Goal: Information Seeking & Learning: Learn about a topic

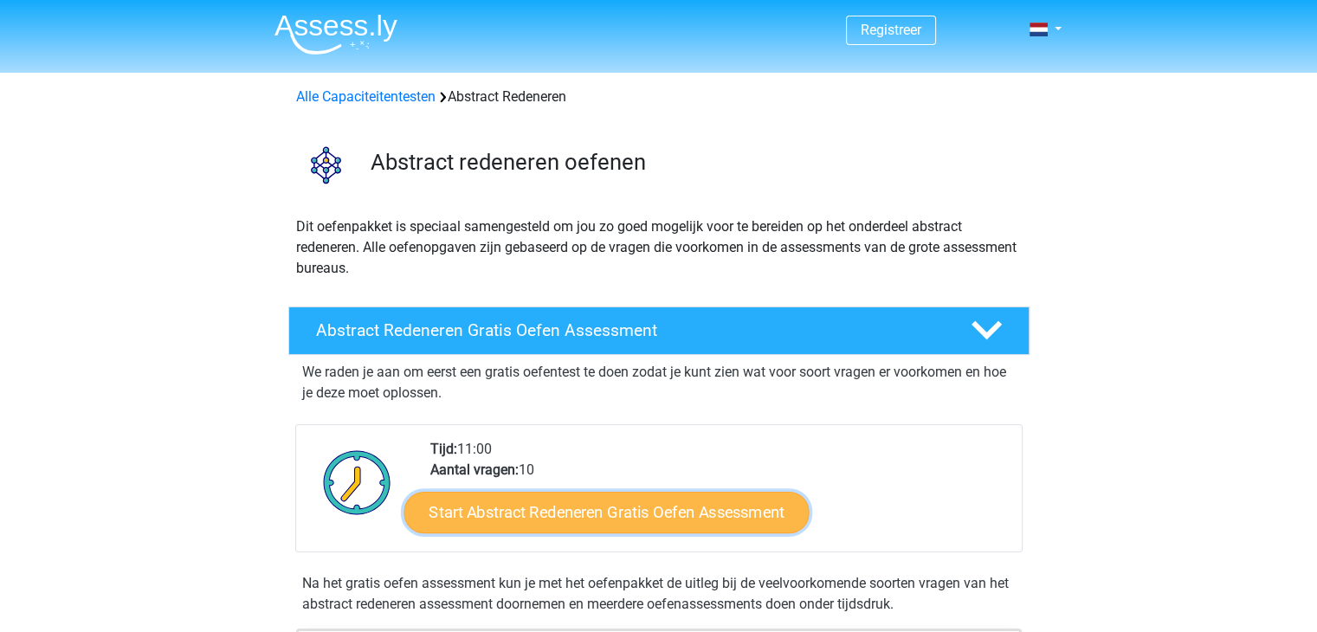
click at [693, 512] on link "Start Abstract Redeneren Gratis Oefen Assessment" at bounding box center [605, 512] width 405 height 42
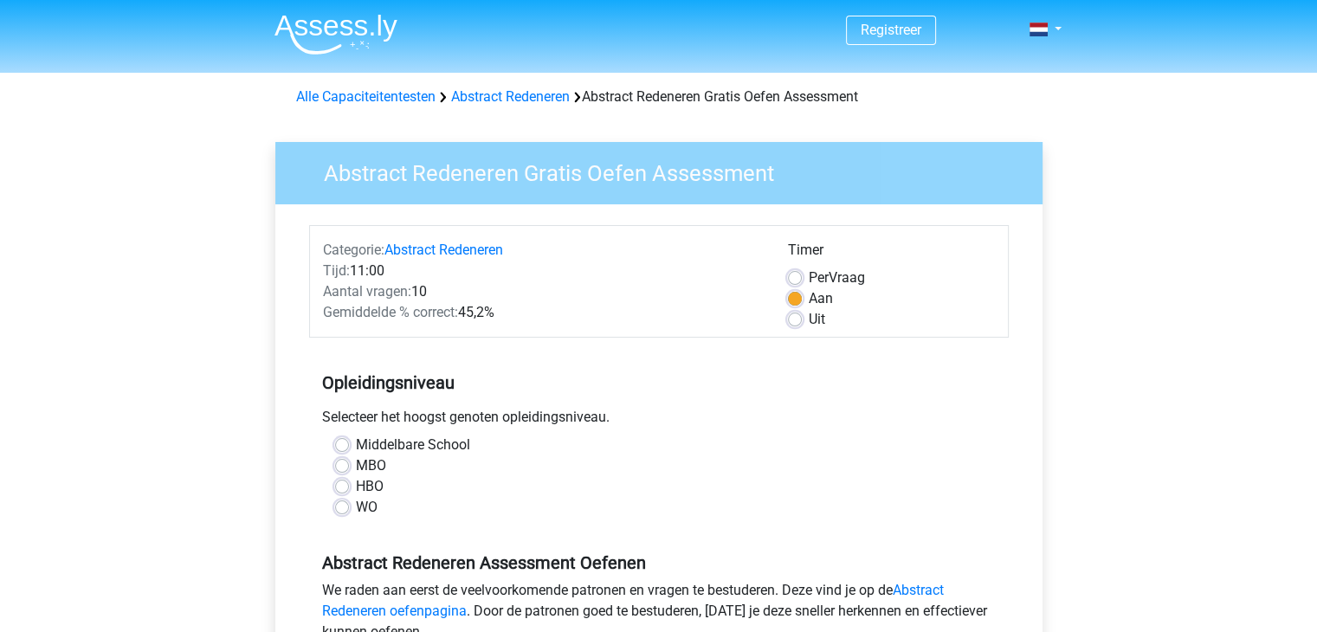
click at [356, 504] on label "WO" at bounding box center [367, 507] width 22 height 21
click at [338, 504] on input "WO" at bounding box center [342, 505] width 14 height 17
radio input "true"
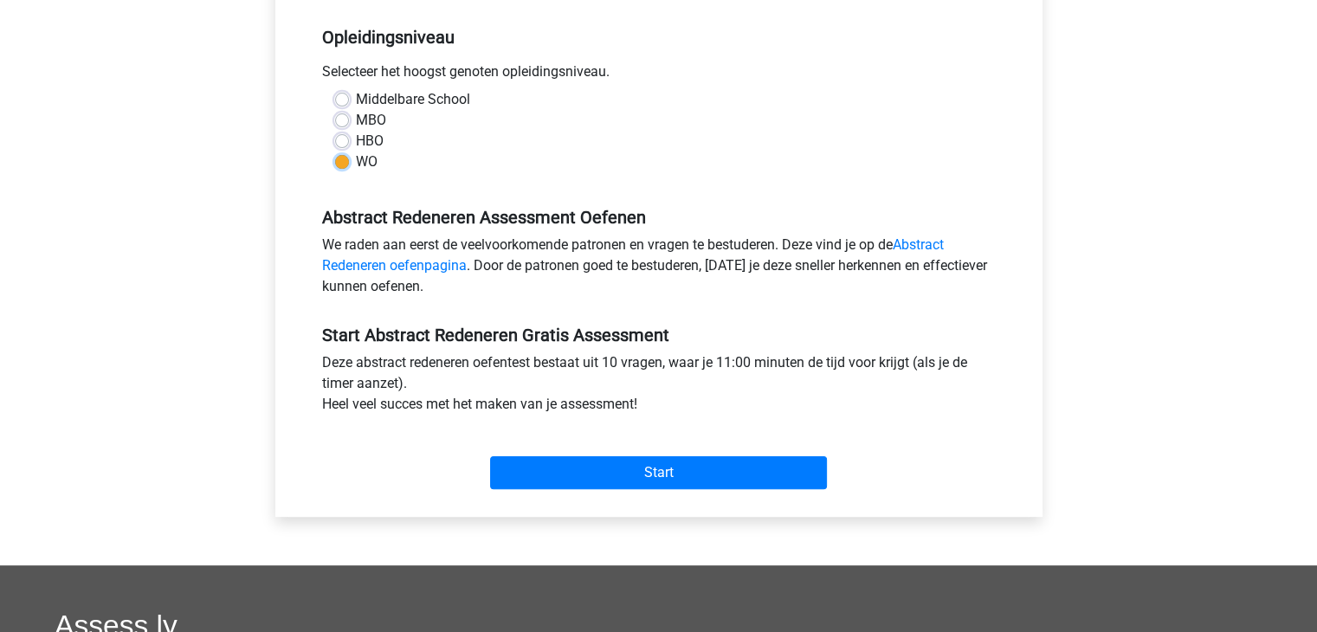
scroll to position [350, 0]
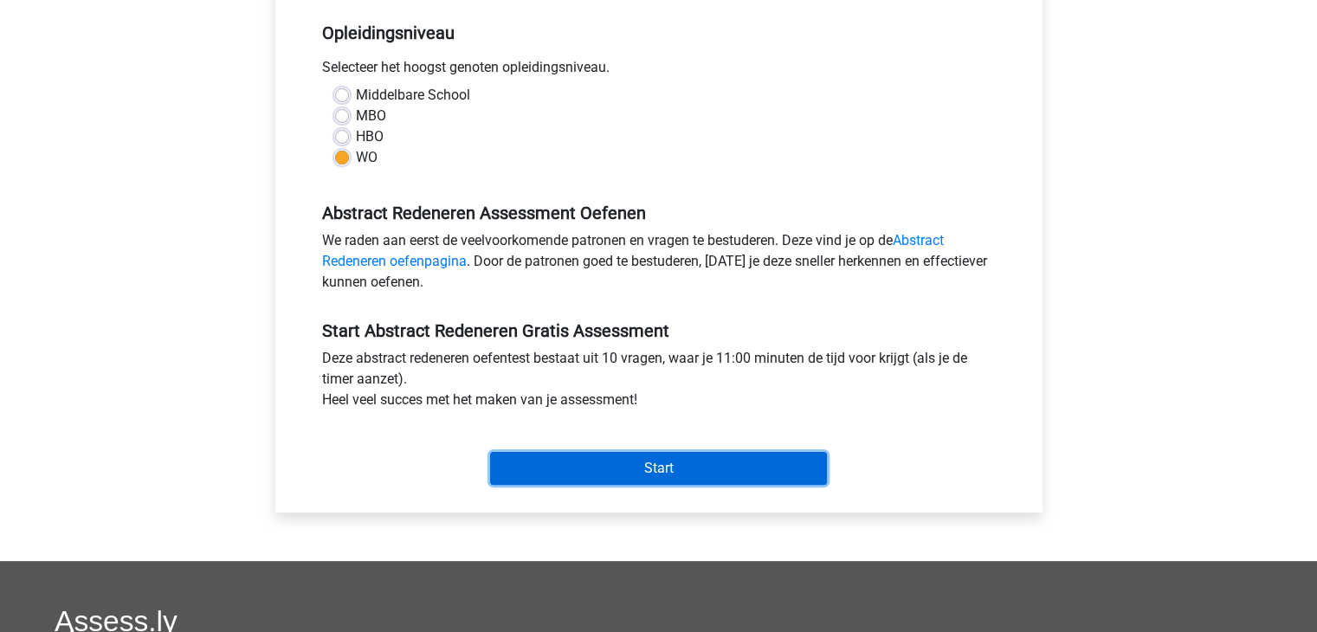
click at [659, 470] on input "Start" at bounding box center [658, 468] width 337 height 33
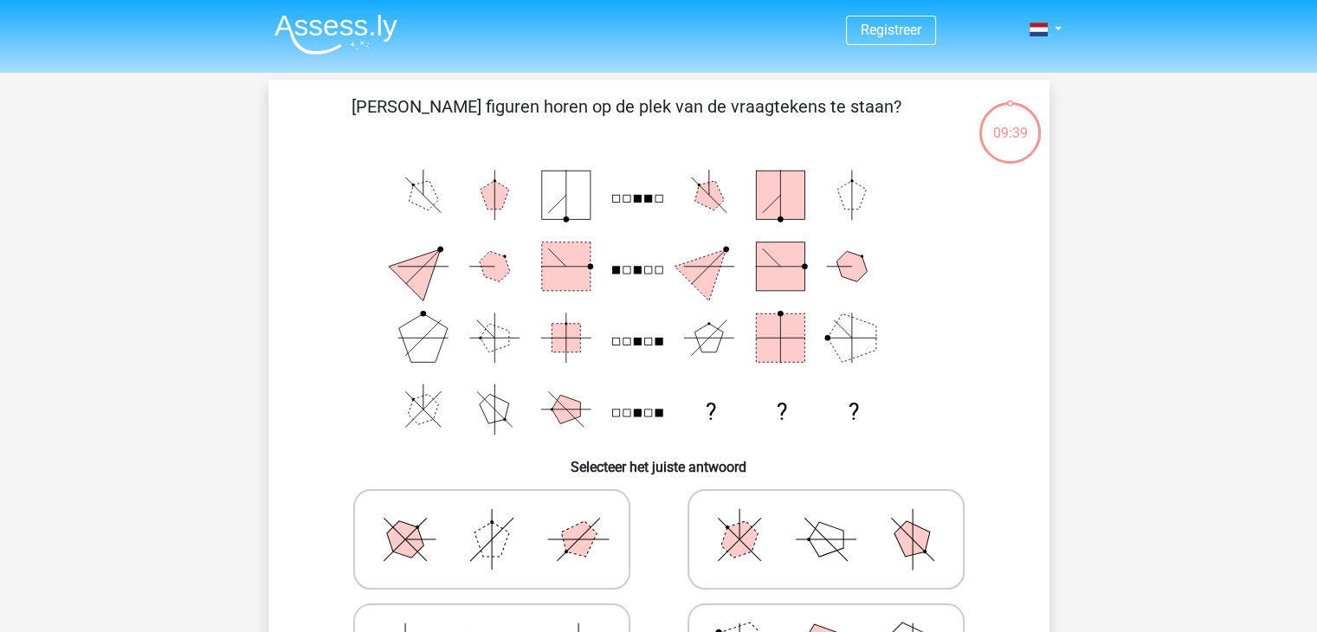
click at [710, 410] on text "?" at bounding box center [710, 412] width 10 height 26
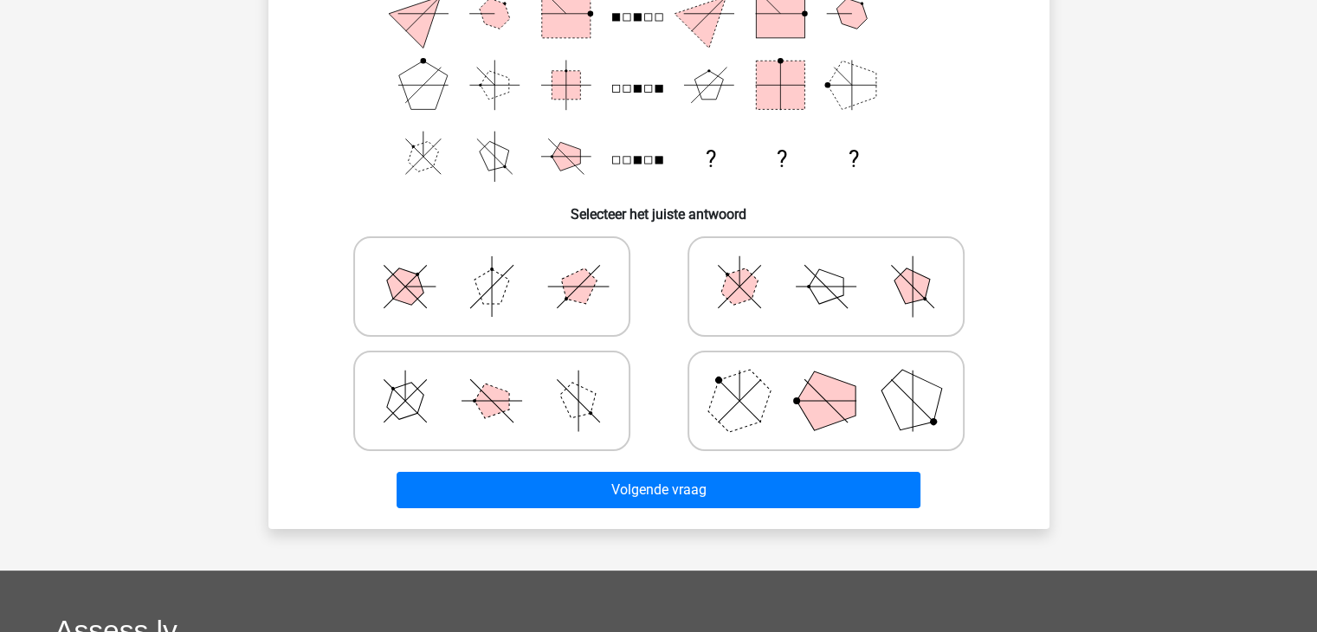
scroll to position [264, 0]
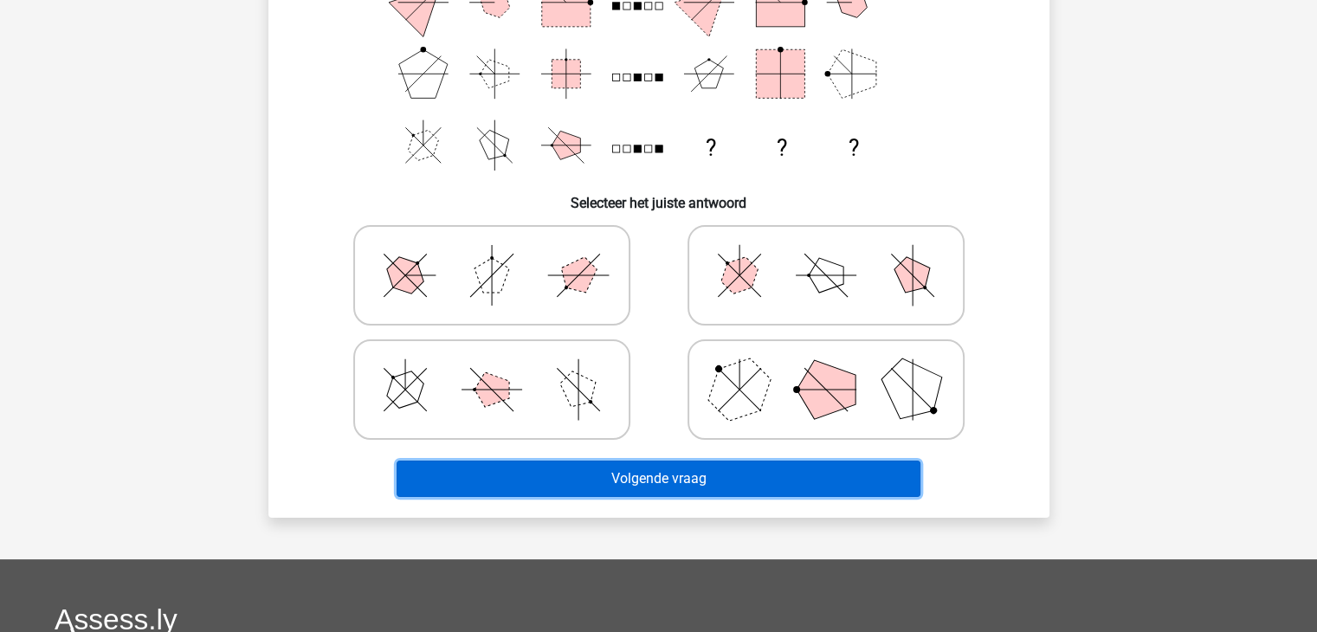
click at [690, 479] on button "Volgende vraag" at bounding box center [658, 479] width 524 height 36
click at [661, 476] on button "Volgende vraag" at bounding box center [658, 479] width 524 height 36
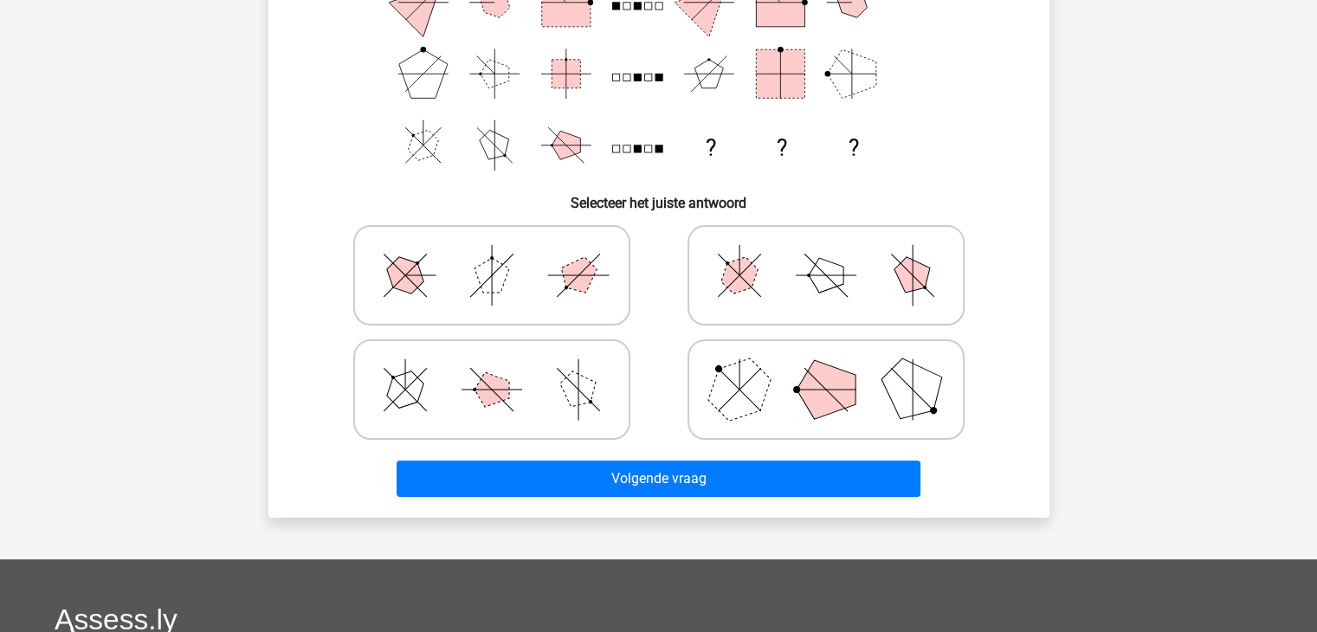
scroll to position [0, 0]
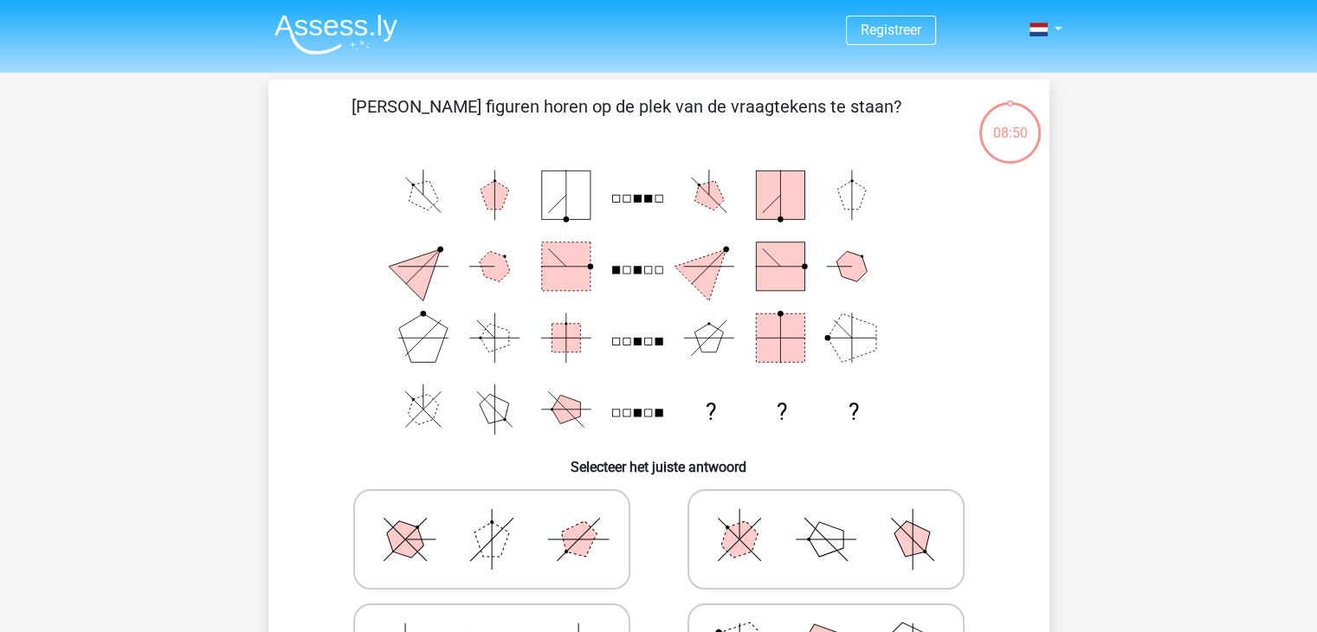
click at [525, 544] on icon at bounding box center [492, 539] width 260 height 87
click at [503, 518] on input "radio" at bounding box center [497, 511] width 11 height 11
radio input "true"
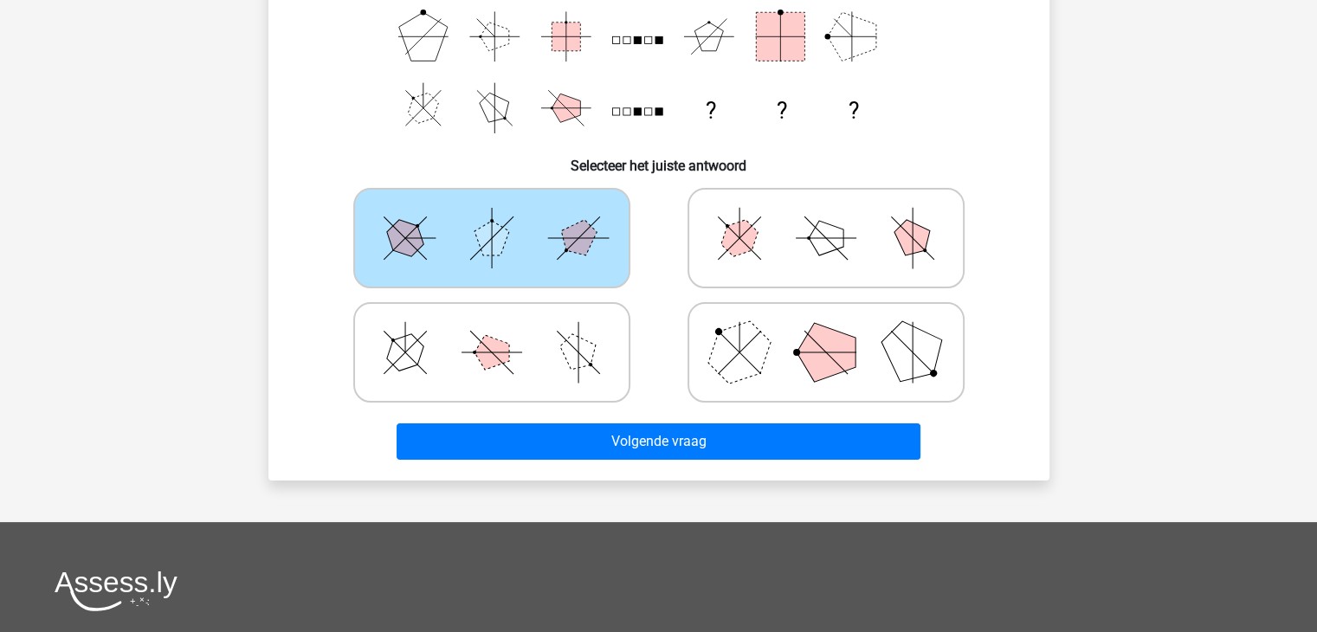
scroll to position [298, 0]
